Goal: Find specific page/section: Find specific page/section

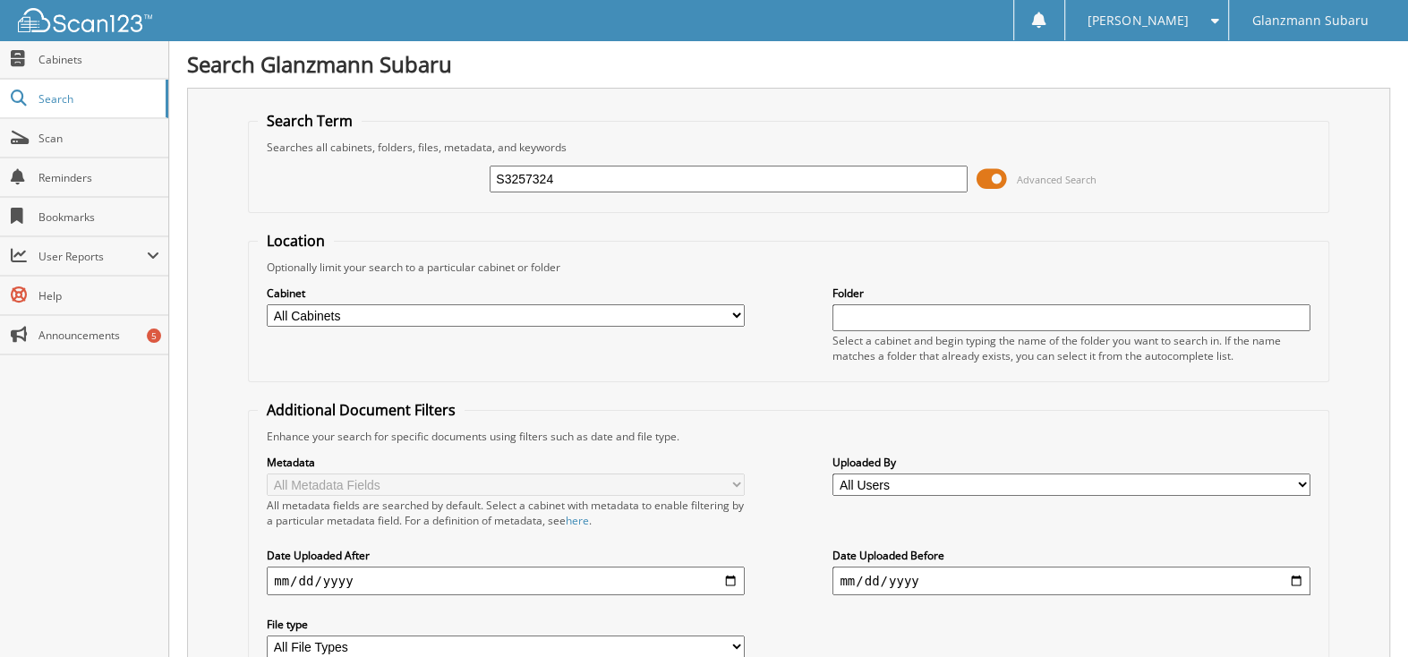
type input "S3257324"
click at [985, 182] on span at bounding box center [992, 179] width 30 height 27
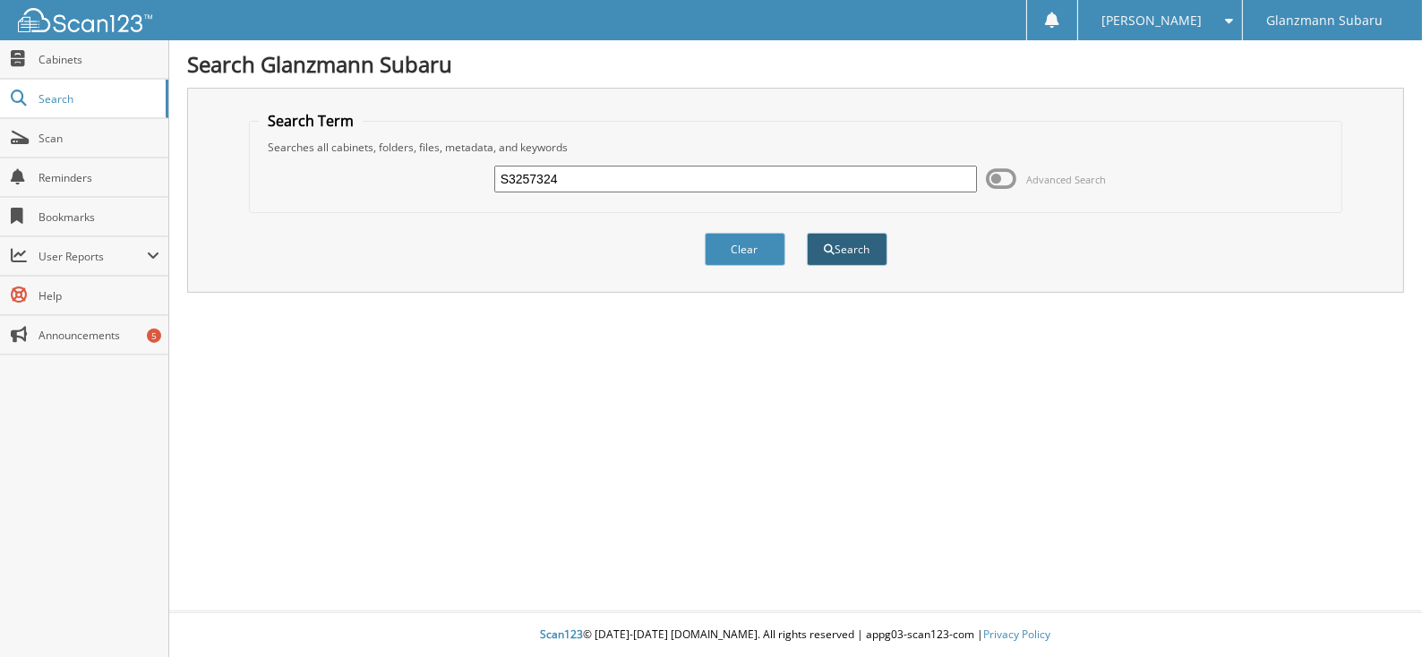
click at [848, 248] on button "Search" at bounding box center [847, 249] width 81 height 33
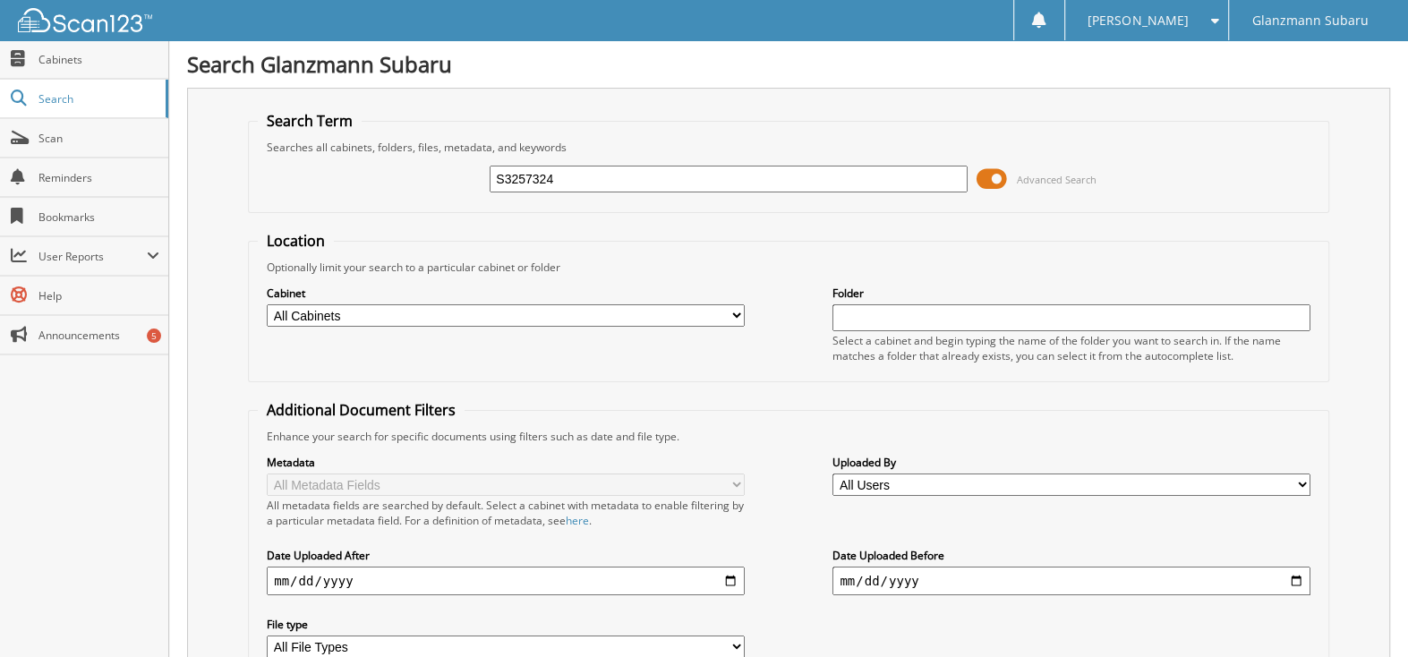
click at [985, 180] on span at bounding box center [992, 179] width 30 height 27
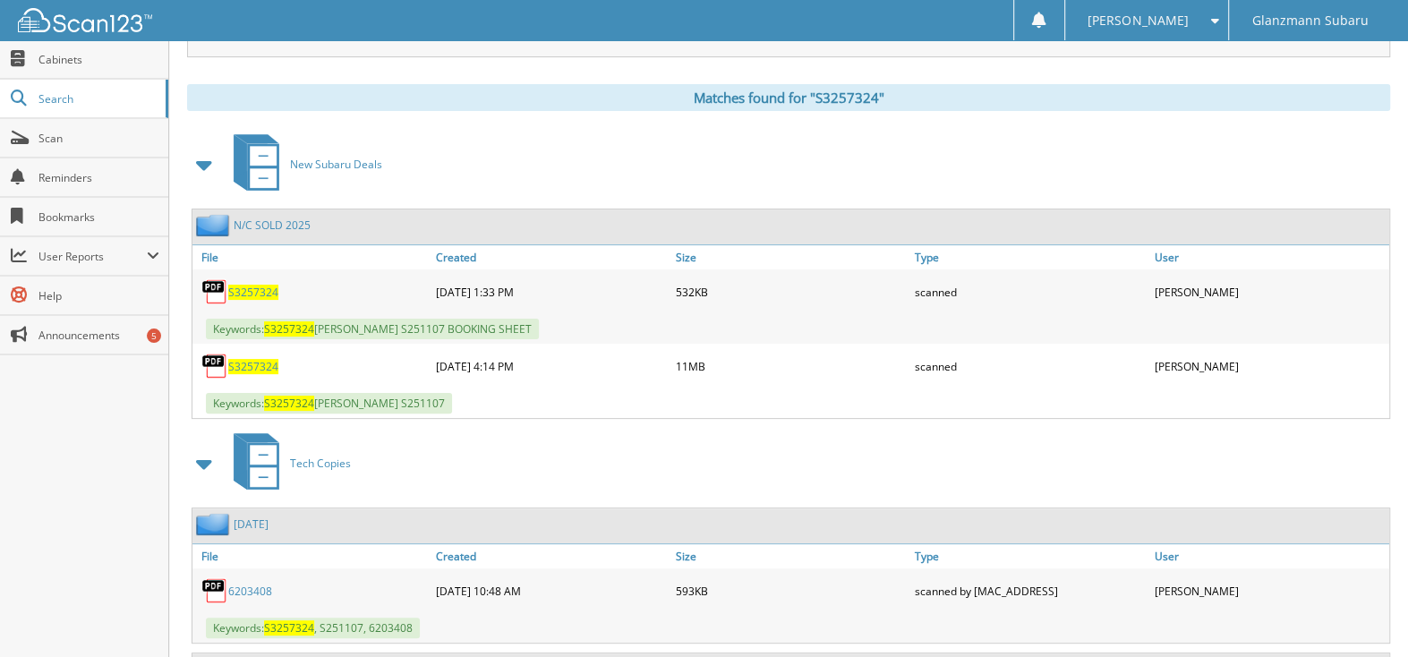
scroll to position [269, 0]
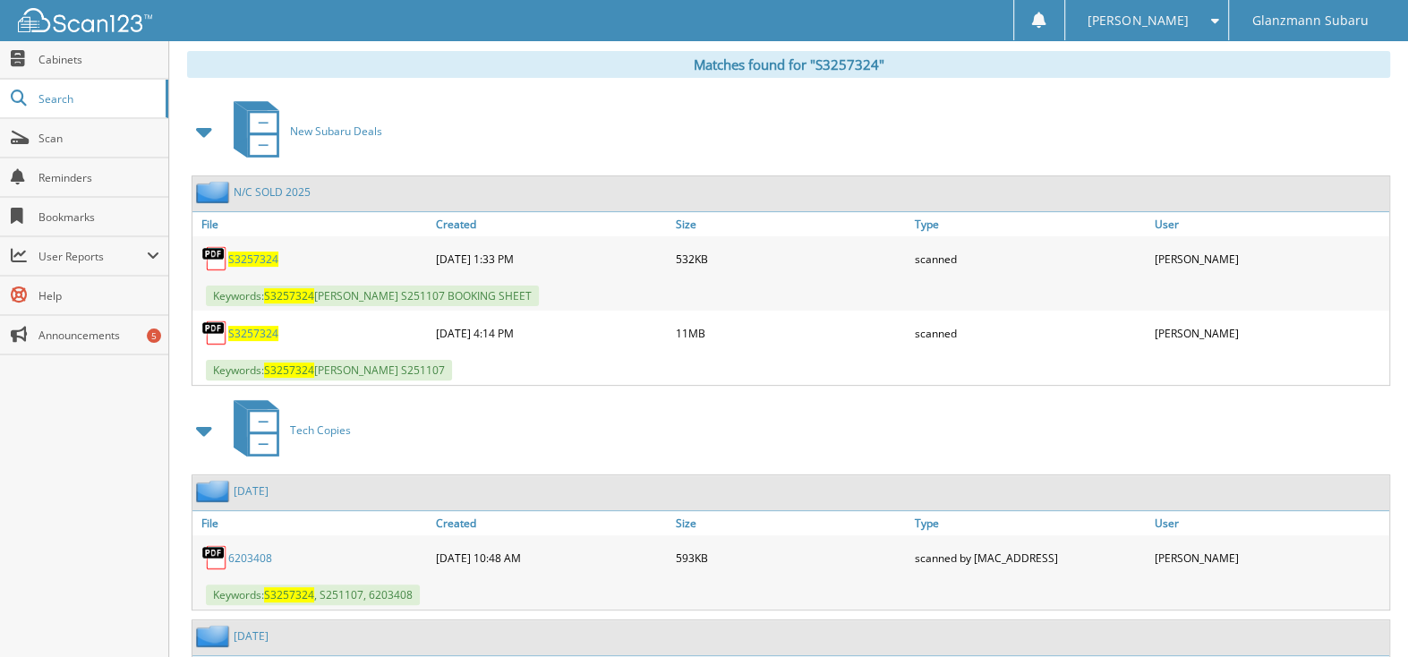
click at [238, 326] on span "S3257324" at bounding box center [253, 333] width 50 height 15
